Goal: Task Accomplishment & Management: Use online tool/utility

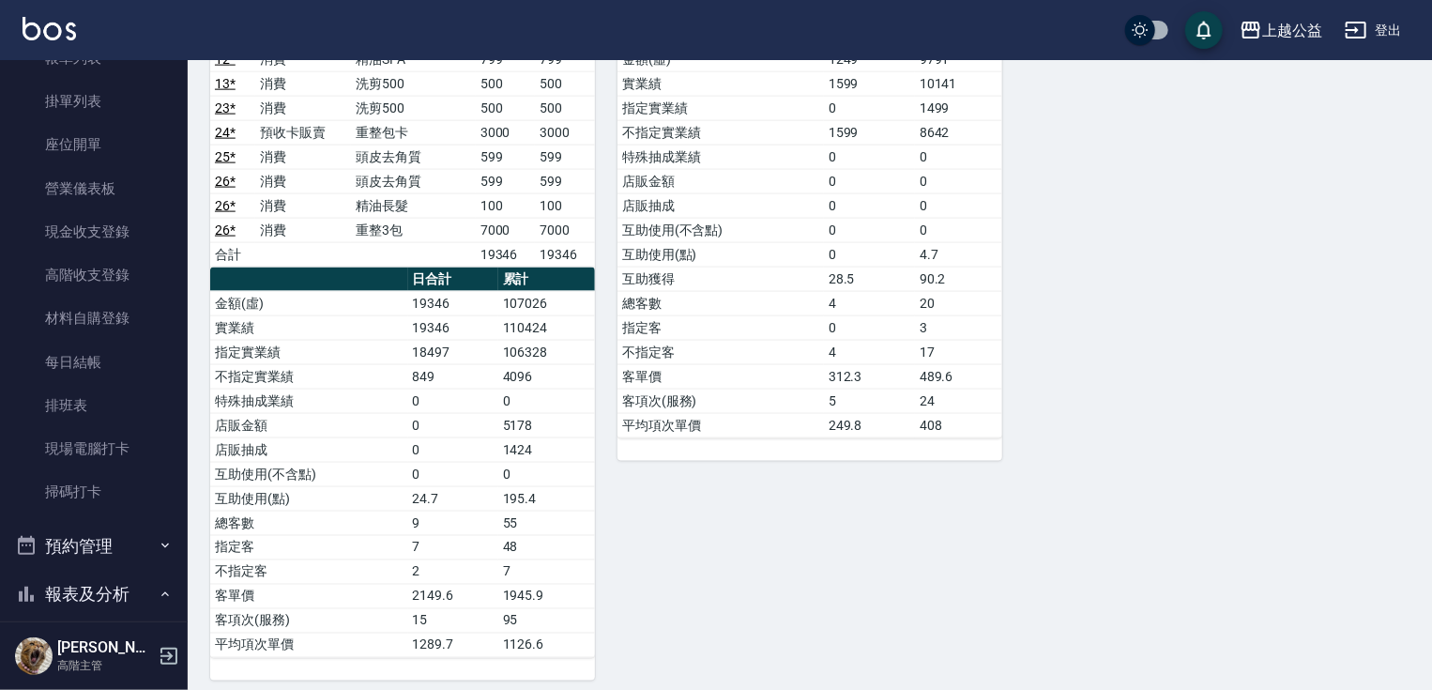
scroll to position [1257, 0]
click at [91, 491] on link "掃碼打卡" at bounding box center [94, 491] width 173 height 43
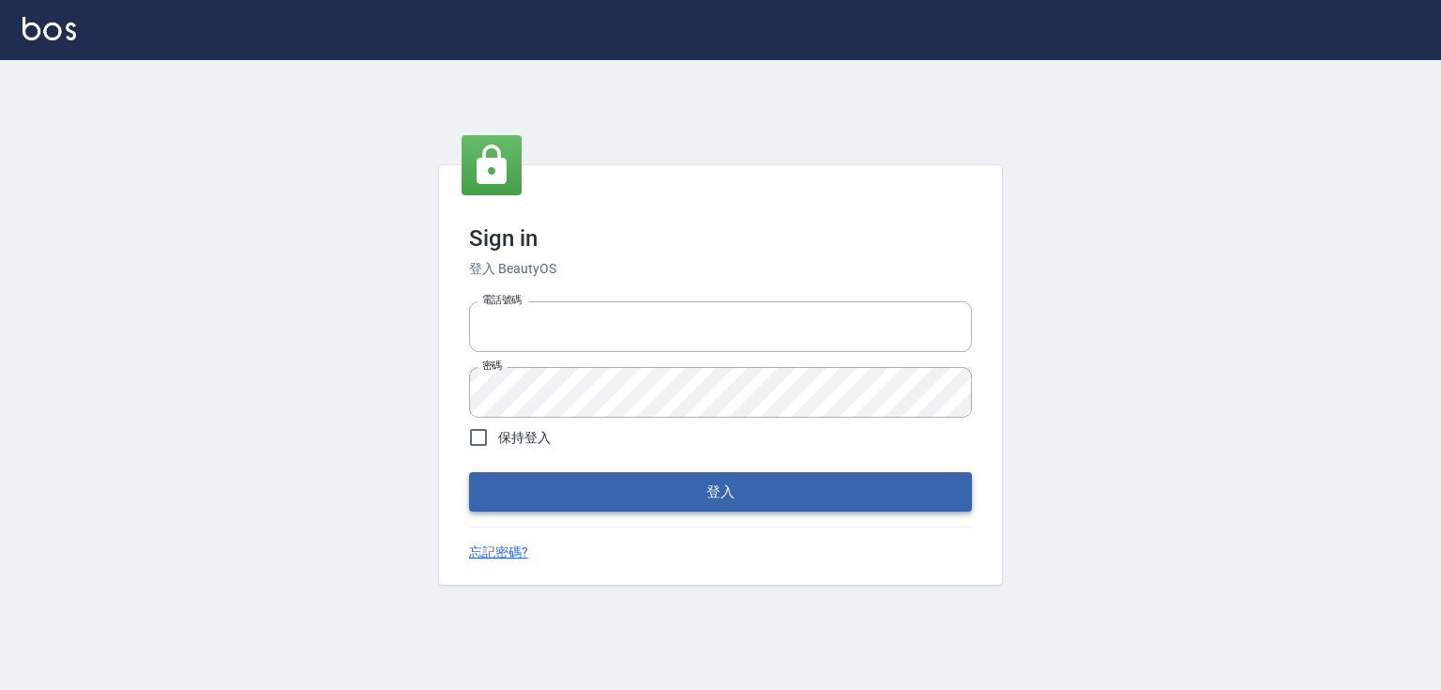
type input "0979268866"
click at [912, 496] on button "登入" at bounding box center [720, 491] width 503 height 39
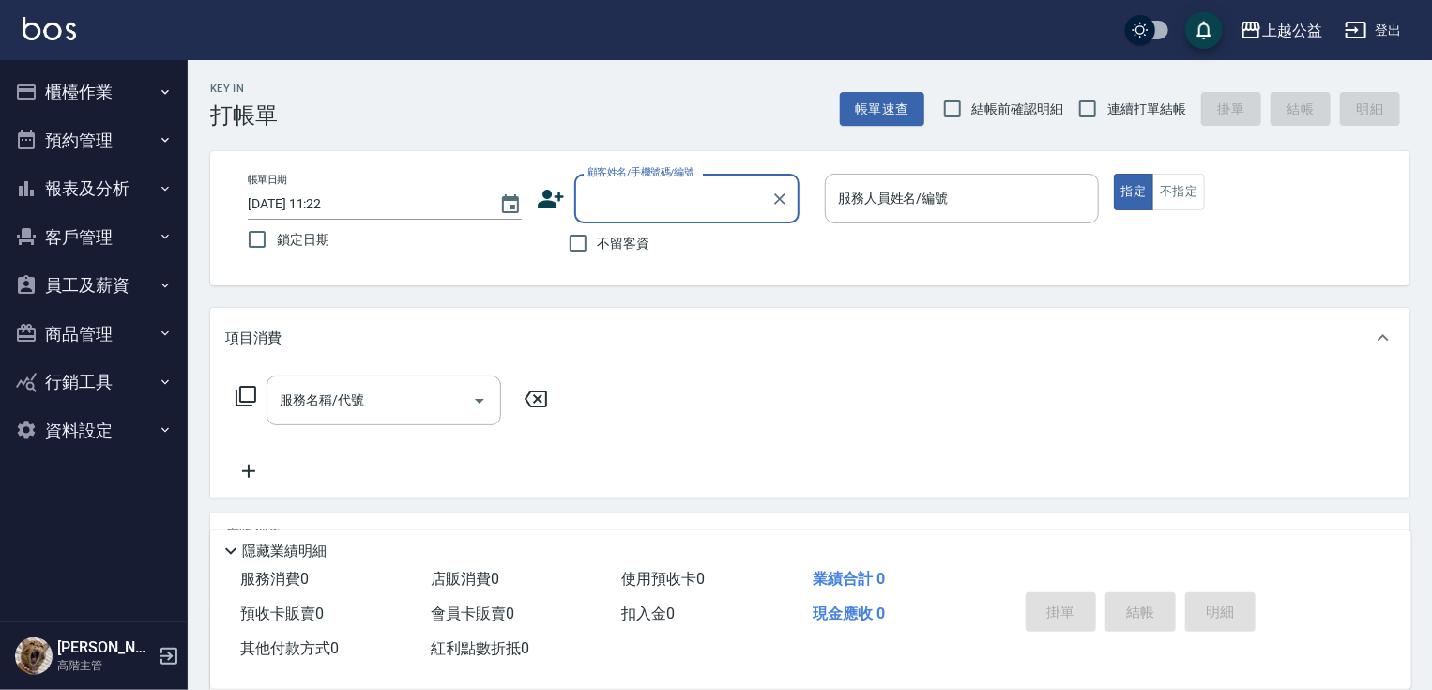
click at [165, 90] on icon "button" at bounding box center [165, 91] width 15 height 15
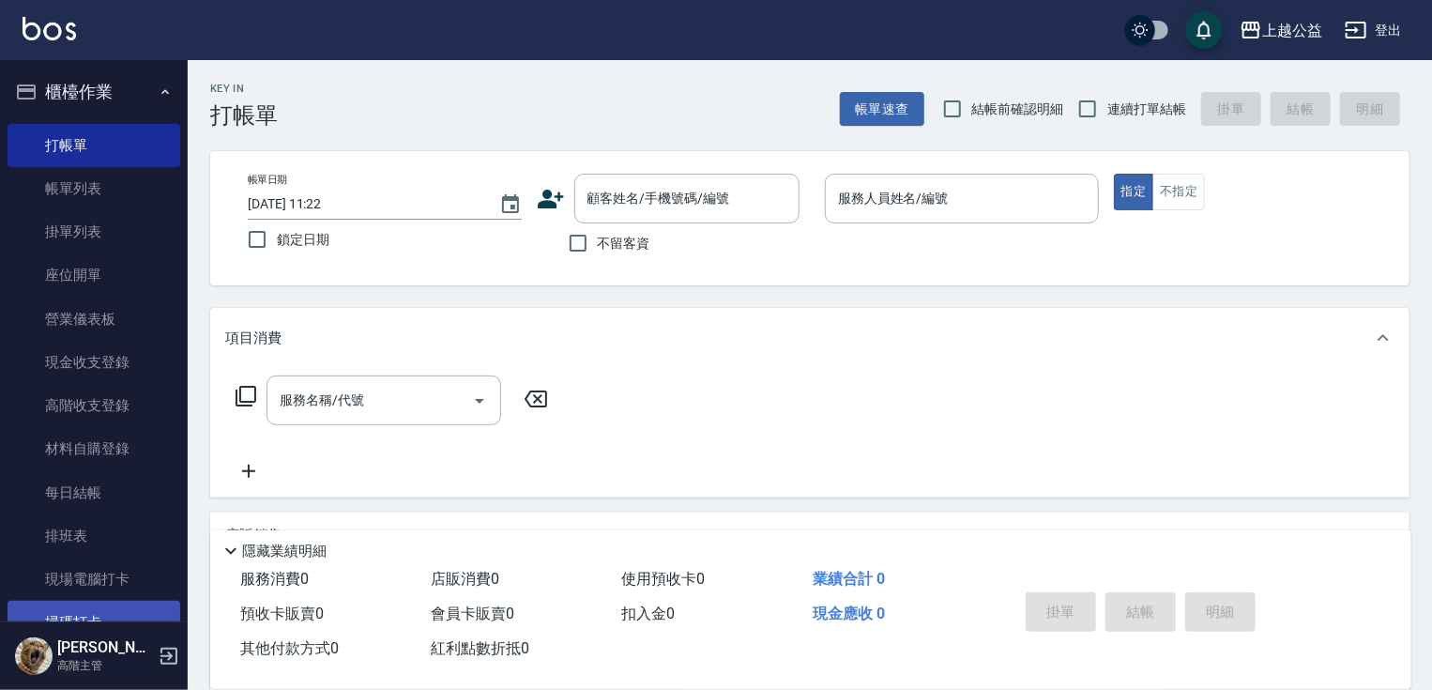
click at [114, 613] on link "掃碼打卡" at bounding box center [94, 622] width 173 height 43
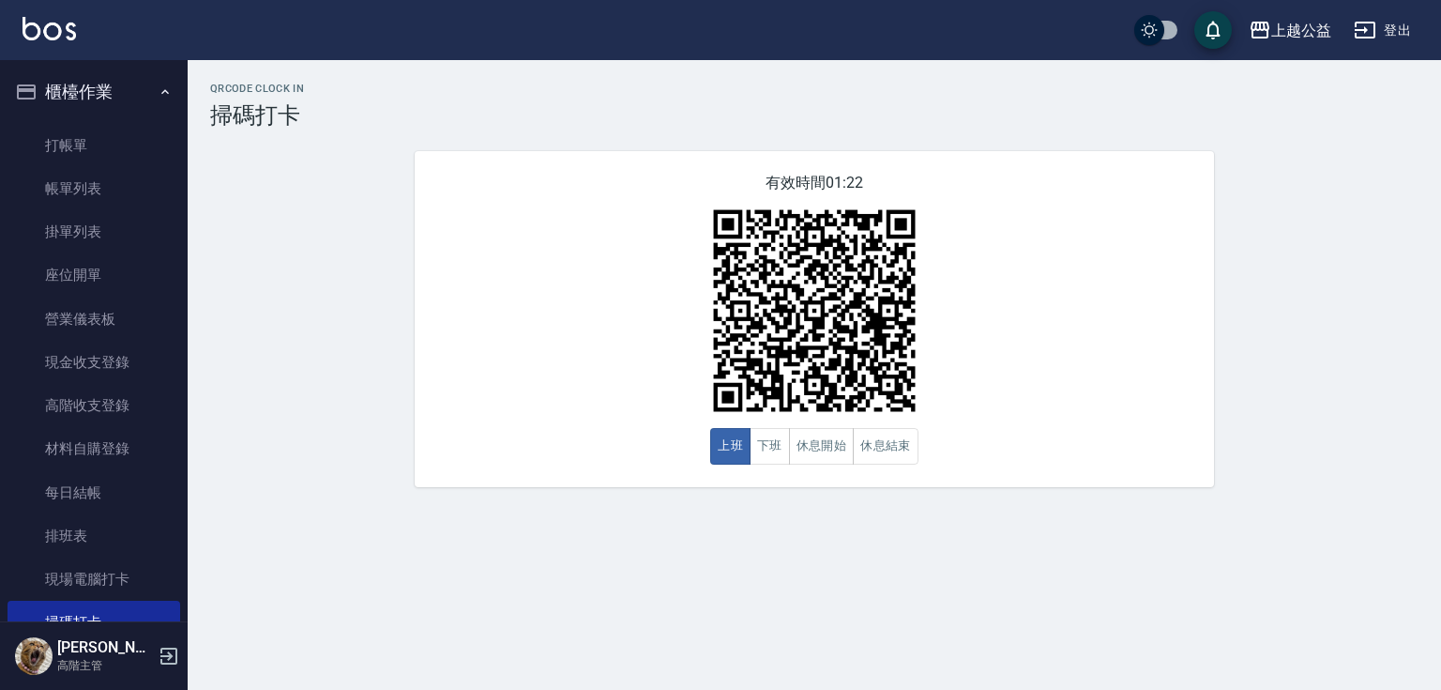
drag, startPoint x: 766, startPoint y: 115, endPoint x: 722, endPoint y: 192, distance: 88.7
click at [766, 115] on h3 "掃碼打卡" at bounding box center [814, 115] width 1209 height 26
